Goal: Information Seeking & Learning: Understand process/instructions

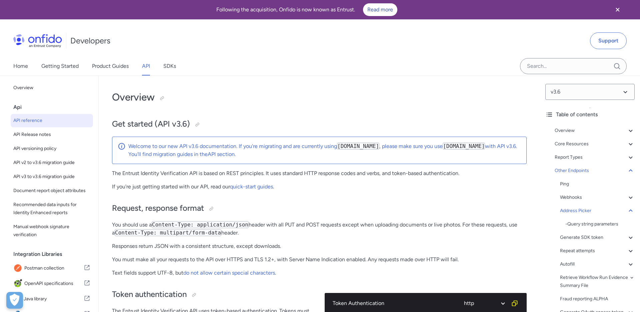
select select "http"
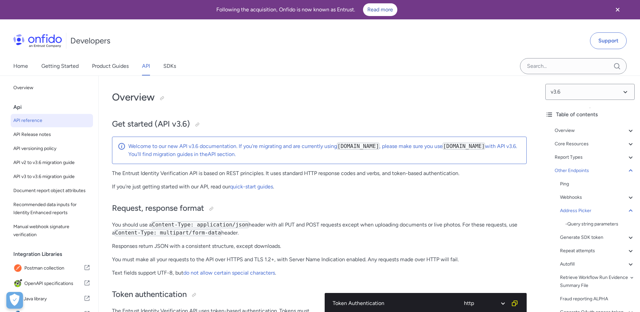
select select "http"
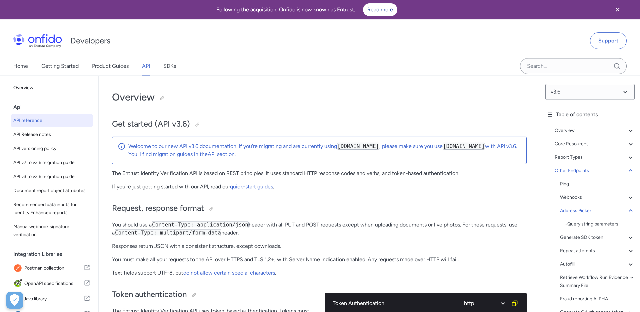
select select "http"
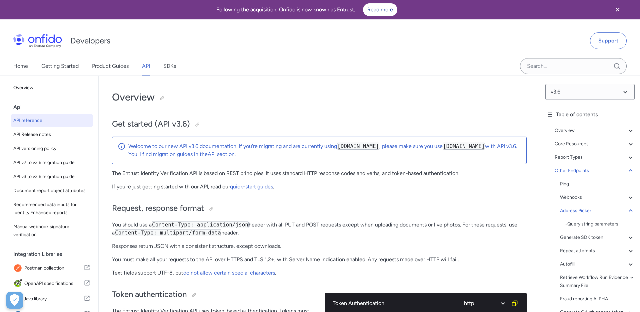
select select "http"
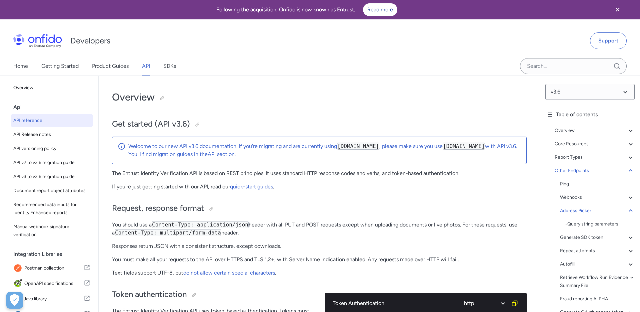
select select "http"
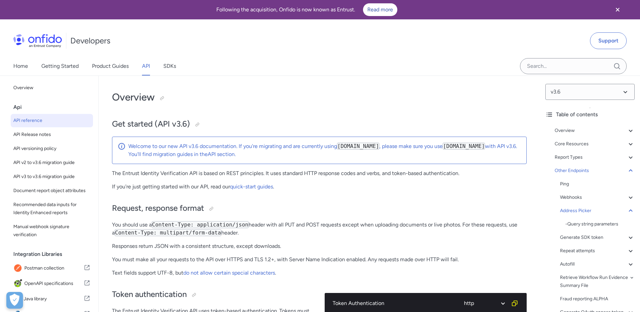
select select "http"
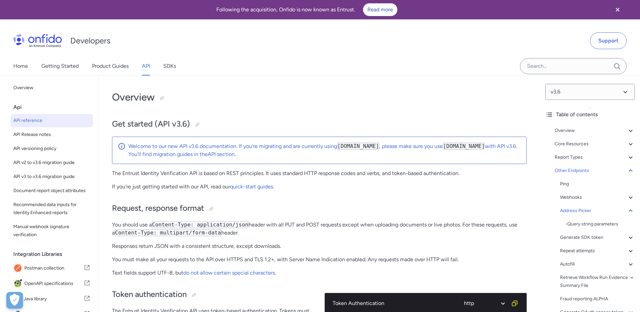
select select "http"
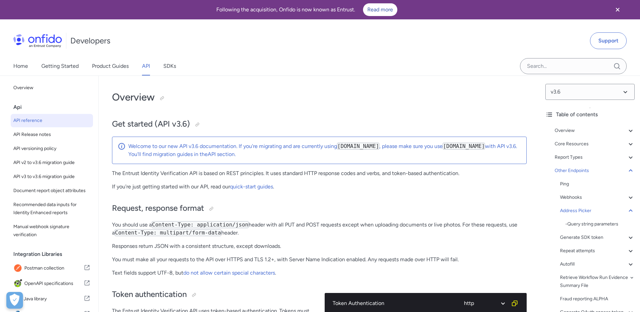
select select "http"
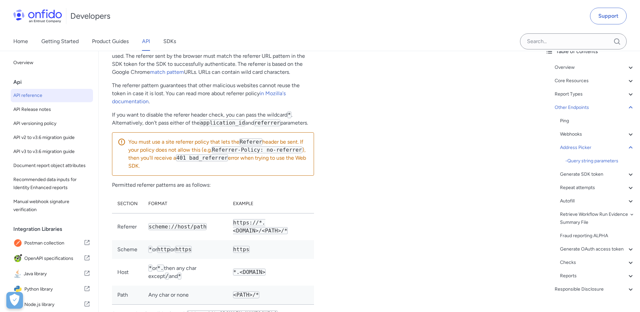
scroll to position [55451, 0]
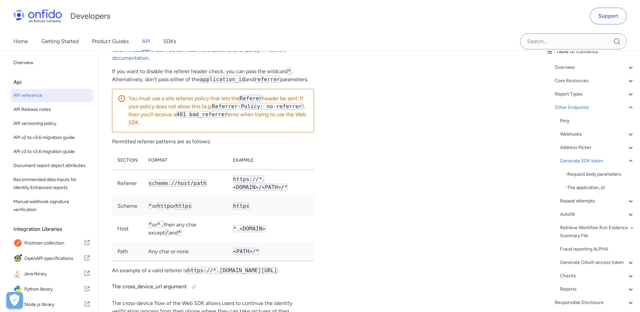
drag, startPoint x: 365, startPoint y: 130, endPoint x: 403, endPoint y: 130, distance: 37.7
copy span "/v3.6/sdk_token"
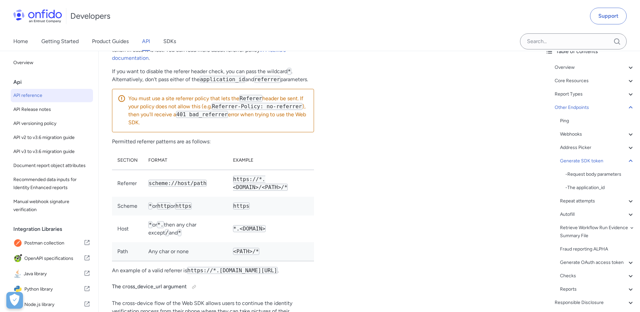
copy span "applicant_id"
drag, startPoint x: 388, startPoint y: 48, endPoint x: 402, endPoint y: 38, distance: 17.8
click at [388, 48] on div "Home Getting Started Product Guides API SDKs" at bounding box center [320, 41] width 640 height 19
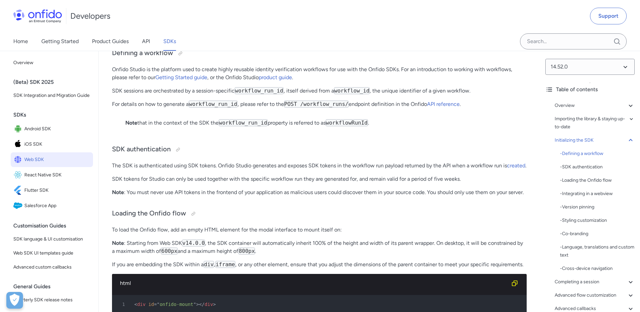
scroll to position [1554, 0]
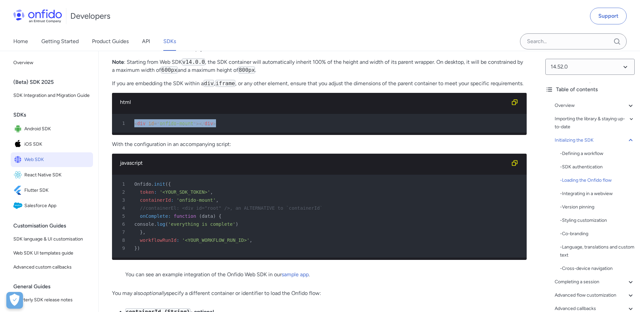
drag, startPoint x: 214, startPoint y: 138, endPoint x: 142, endPoint y: 139, distance: 72.4
click at [135, 127] on div "1 < div id = " onfido-mount " > </ div >" at bounding box center [316, 123] width 403 height 8
copy div "< div id = " onfido-mount " > </ div >"
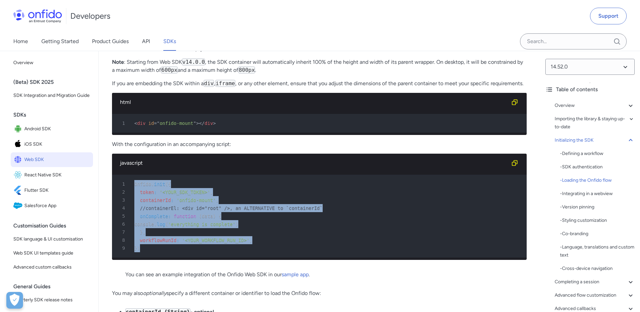
drag, startPoint x: 141, startPoint y: 264, endPoint x: 130, endPoint y: 201, distance: 64.0
click at [130, 201] on pre "1 Onfido . init ( { 2 token : '<YOUR_SDK_TOKEN>' , 3 containerId : 'onfido-moun…" at bounding box center [319, 215] width 415 height 83
copy pre "Onfido . init ( { 2 token : '<YOUR_SDK_TOKEN>' , 3 containerId : 'onfido-mount'…"
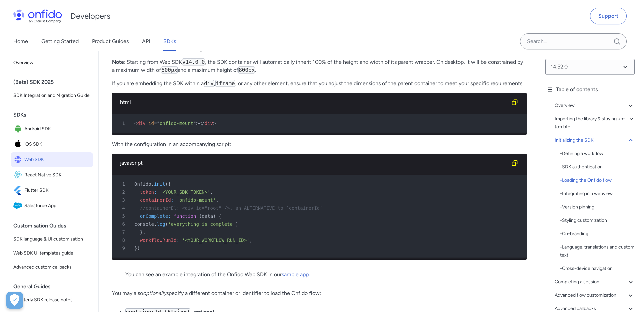
click at [288, 196] on div "2 token : '<YOUR_SDK_TOKEN>' ," at bounding box center [316, 192] width 403 height 8
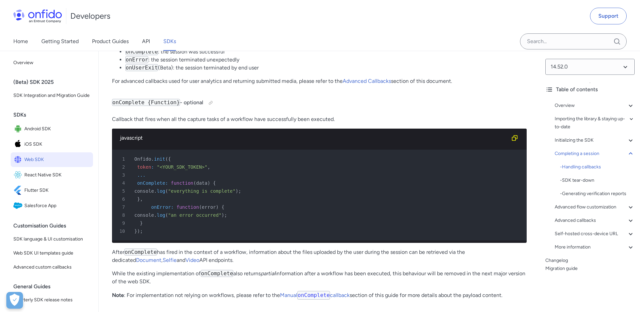
scroll to position [6528, 0]
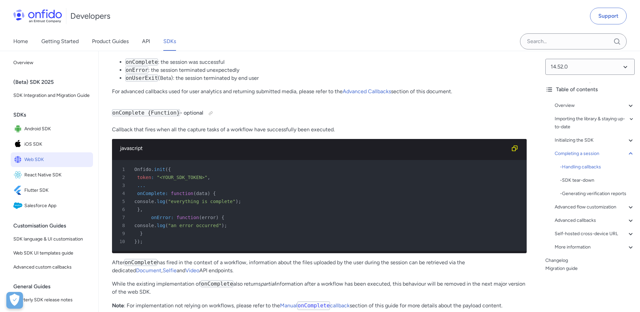
click at [138, 73] on code "onError" at bounding box center [136, 69] width 23 height 7
copy code "onError"
click at [133, 81] on code "onUserExit" at bounding box center [141, 77] width 33 height 7
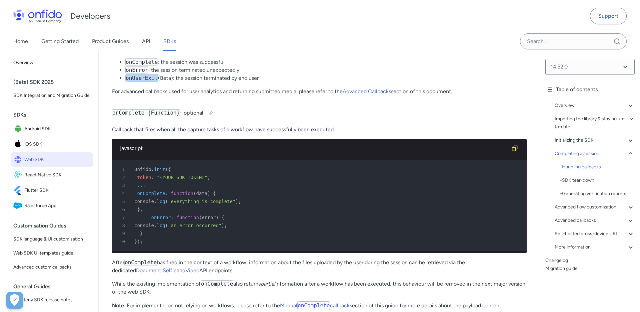
copy code "onUserExit"
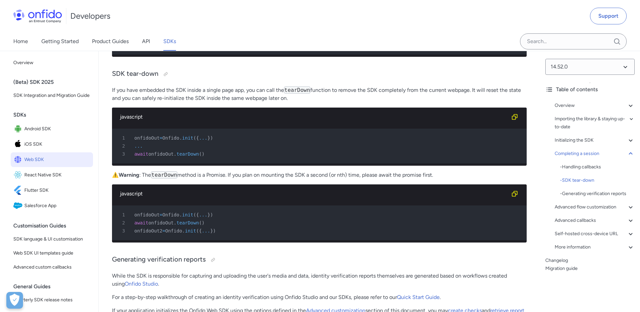
scroll to position [8238, 0]
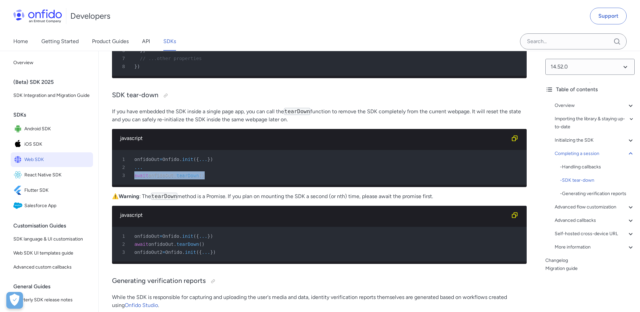
drag, startPoint x: 195, startPoint y: 191, endPoint x: 143, endPoint y: 189, distance: 52.1
click at [135, 179] on div "3 await onfidoOut . tearDown ( )" at bounding box center [316, 175] width 403 height 8
copy div "await onfidoOut . tearDown ( )"
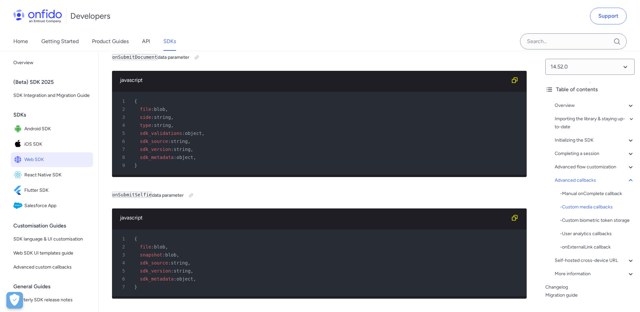
scroll to position [12588, 0]
